Goal: Task Accomplishment & Management: Complete application form

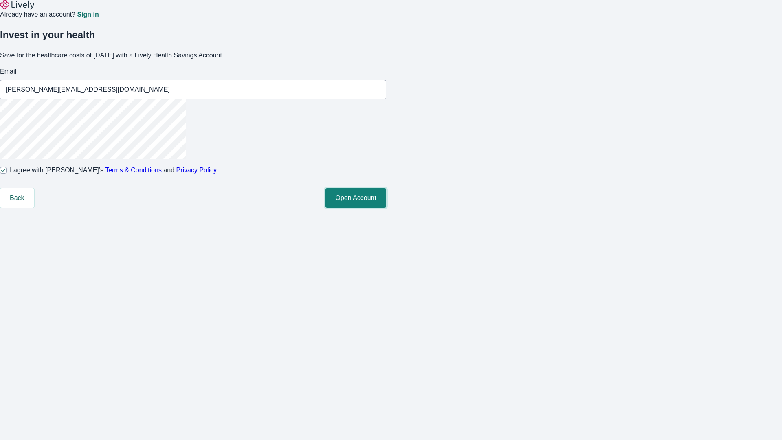
click at [386, 208] on button "Open Account" at bounding box center [355, 198] width 61 height 20
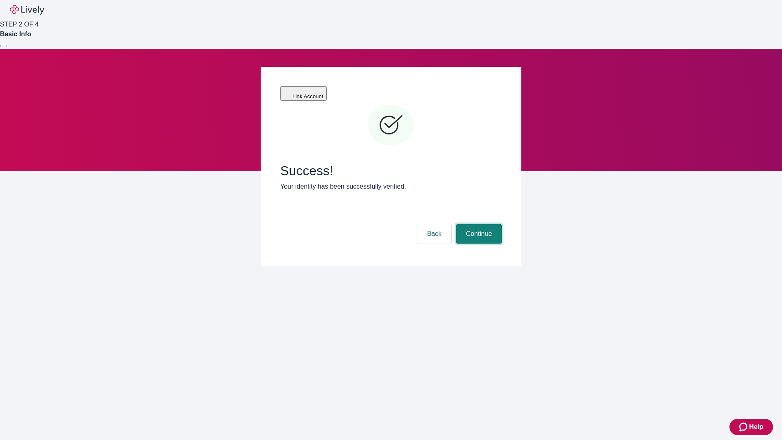
click at [478, 224] on button "Continue" at bounding box center [479, 234] width 46 height 20
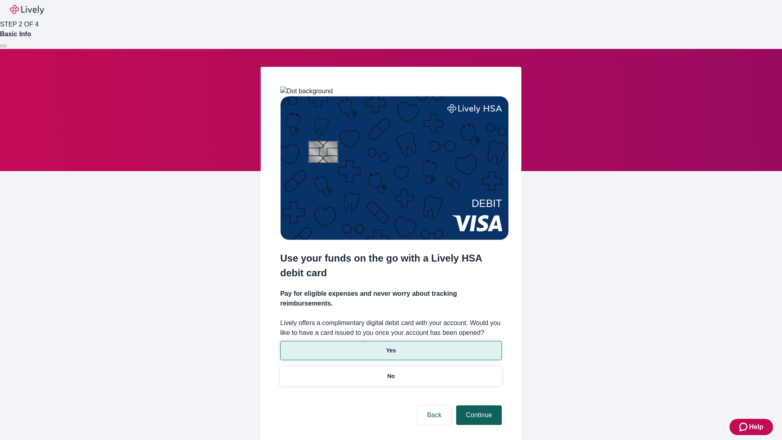
click at [390, 372] on p "No" at bounding box center [391, 376] width 8 height 9
click at [478, 405] on button "Continue" at bounding box center [479, 415] width 46 height 20
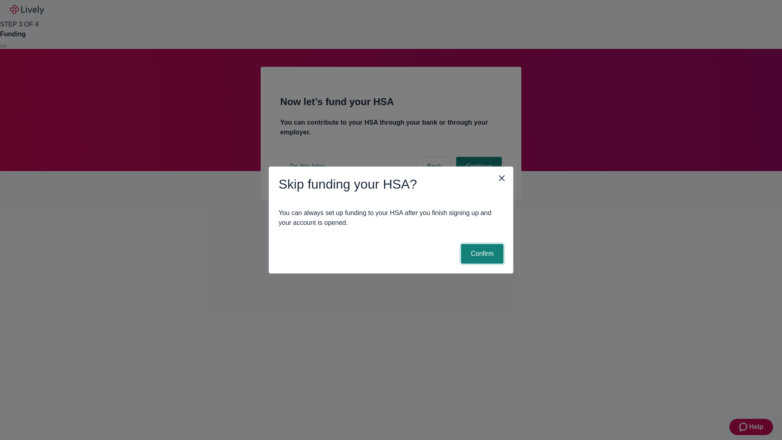
click at [481, 254] on button "Confirm" at bounding box center [482, 254] width 42 height 20
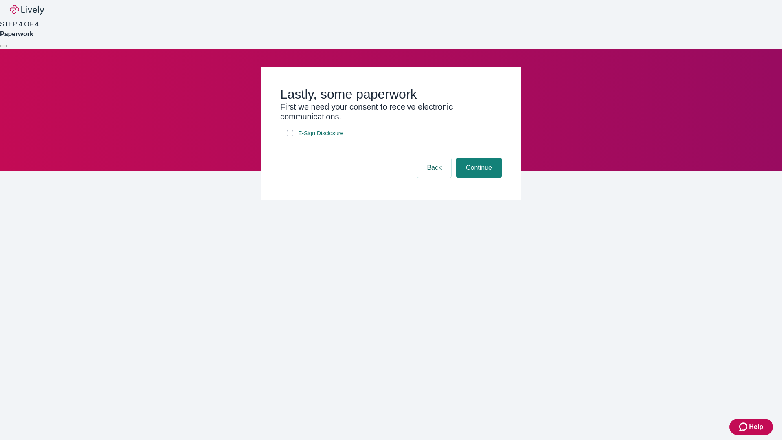
click at [290, 136] on input "E-Sign Disclosure" at bounding box center [290, 133] width 7 height 7
checkbox input "true"
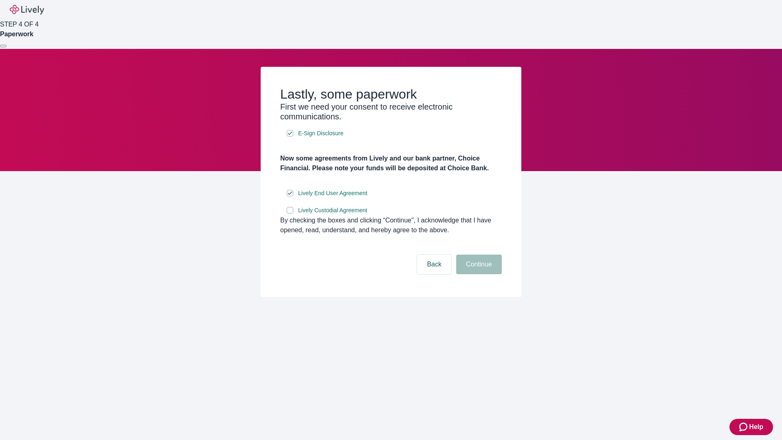
click at [290, 213] on input "Lively Custodial Agreement" at bounding box center [290, 210] width 7 height 7
checkbox input "true"
click at [478, 274] on button "Continue" at bounding box center [479, 264] width 46 height 20
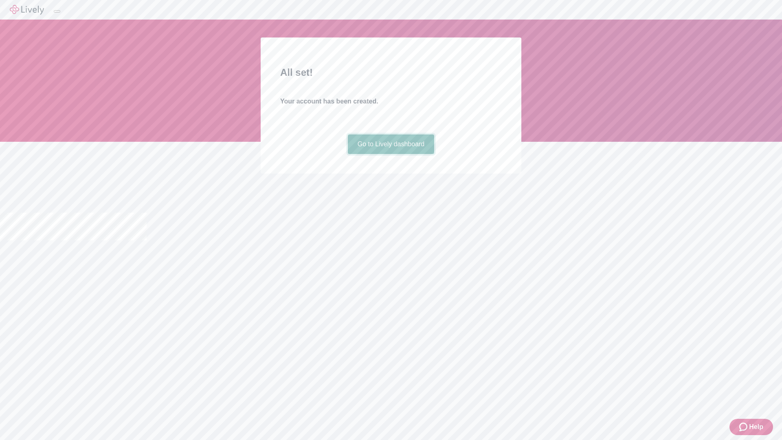
click at [390, 154] on link "Go to Lively dashboard" at bounding box center [391, 144] width 87 height 20
